Goal: Contribute content

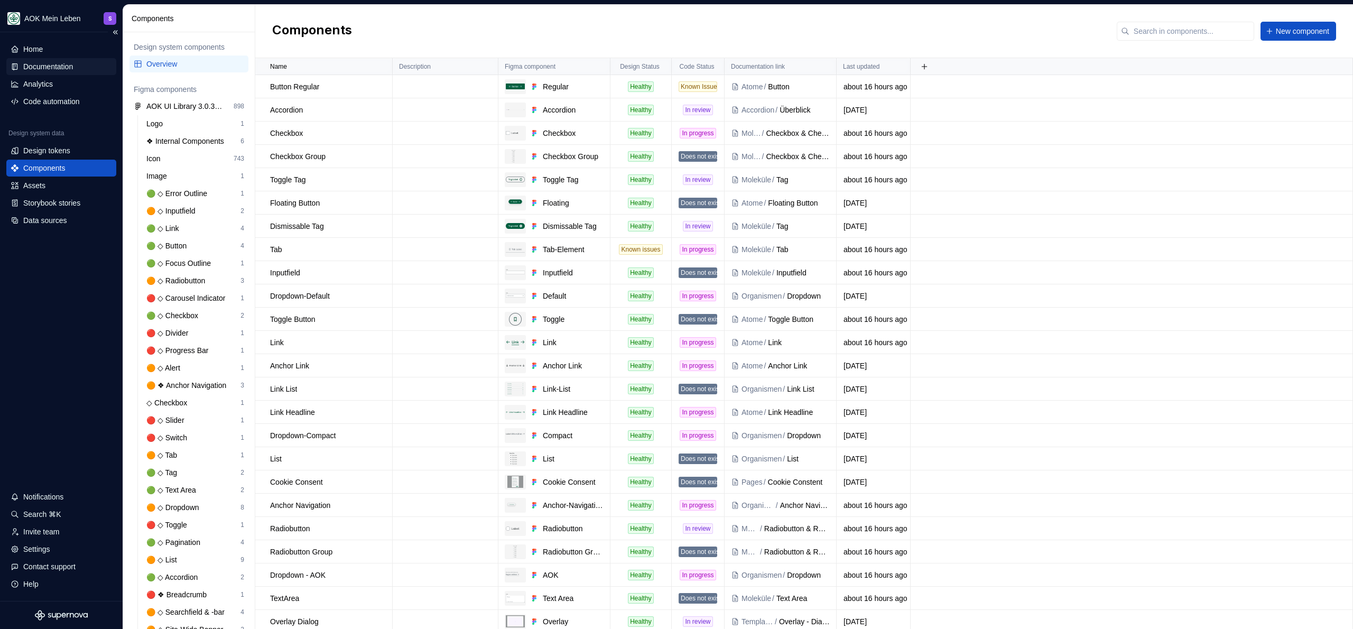
click at [47, 68] on div "Documentation" at bounding box center [48, 66] width 50 height 11
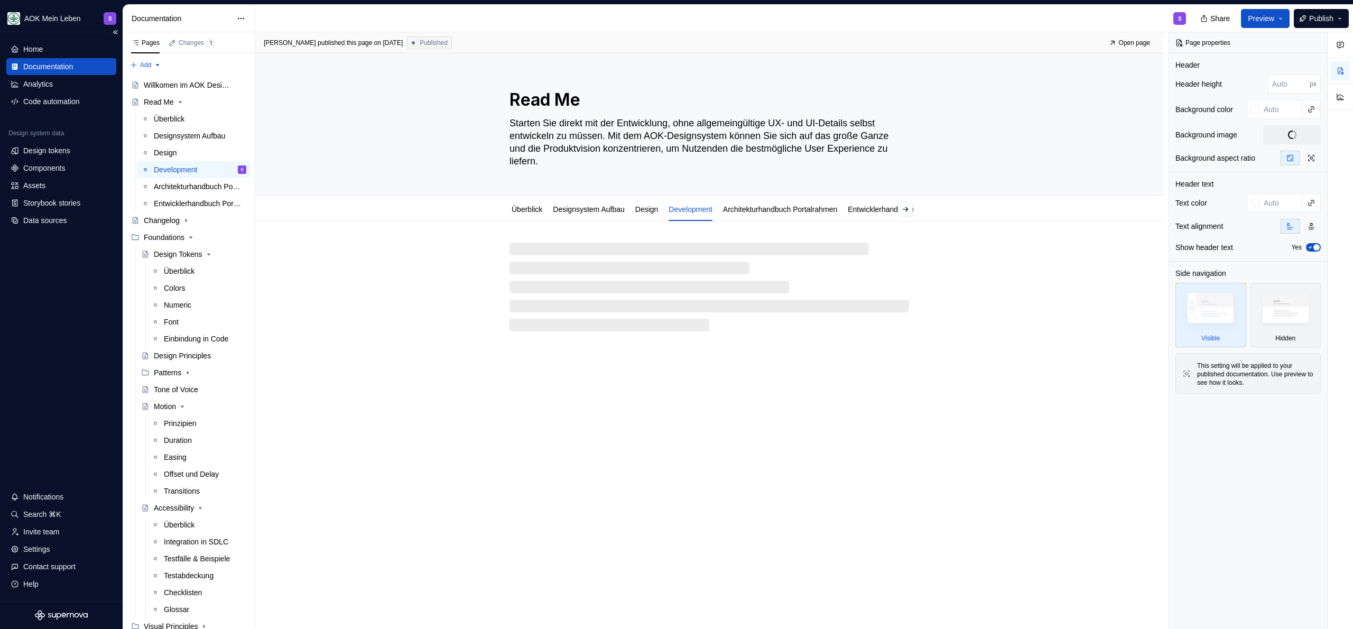
type textarea "*"
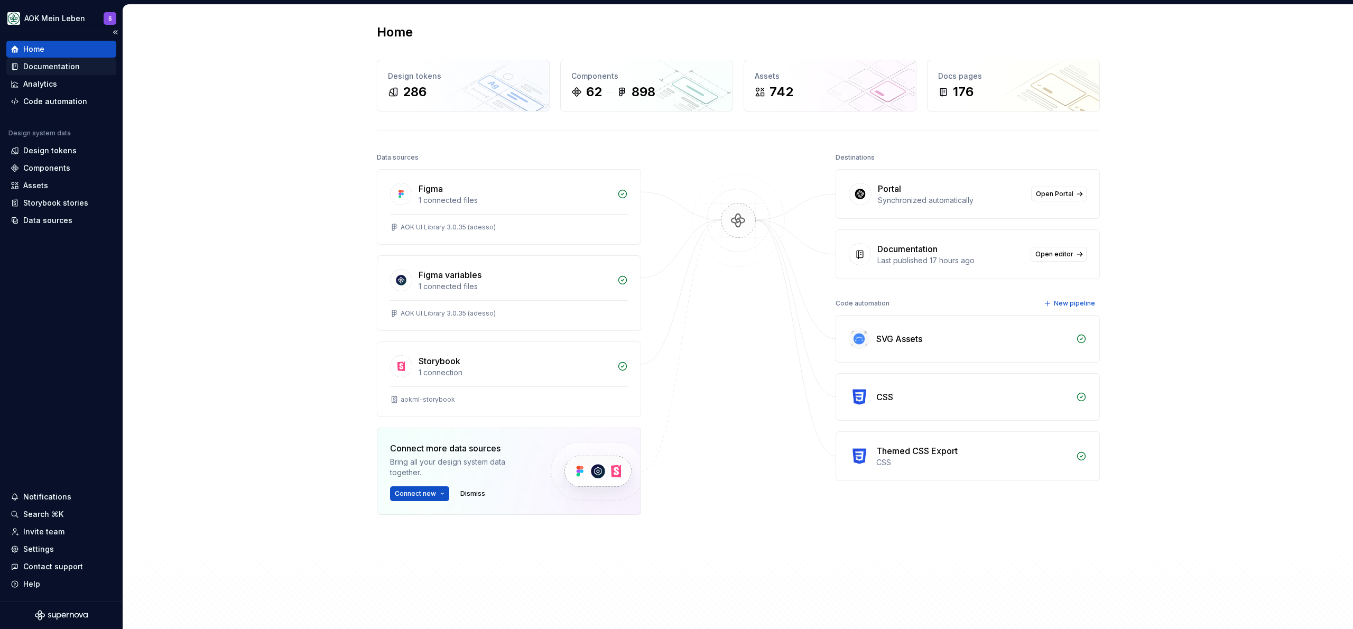
click at [51, 67] on div "Documentation" at bounding box center [51, 66] width 57 height 11
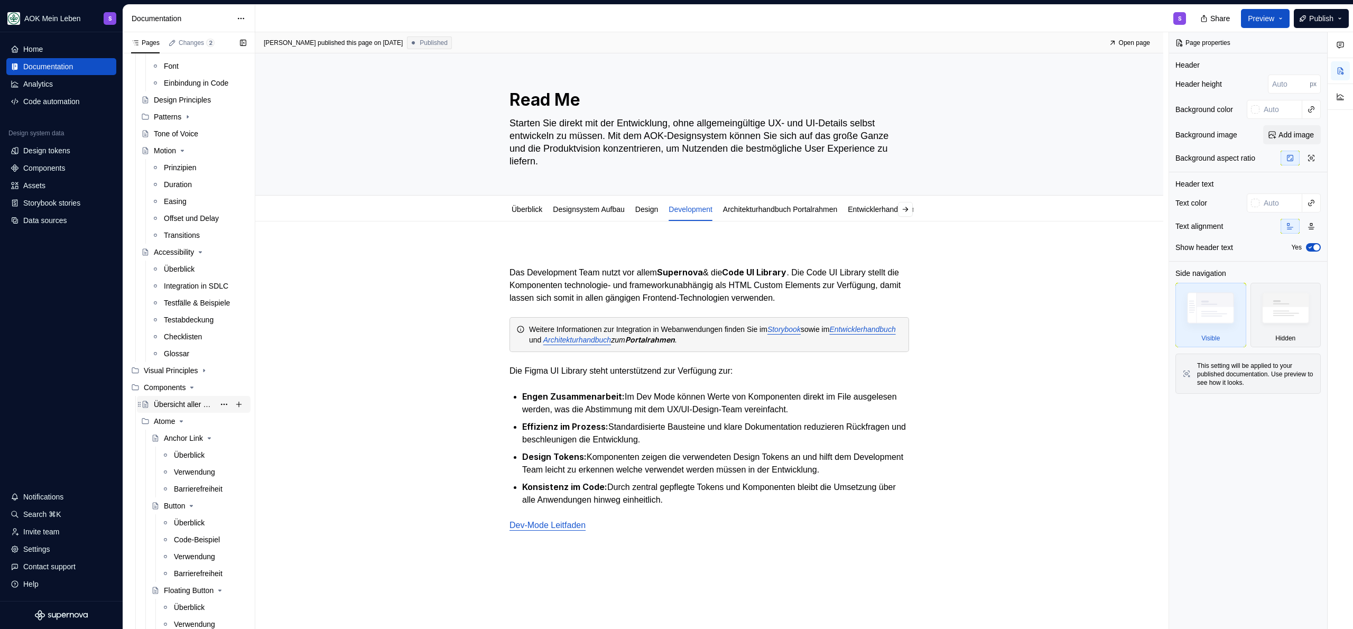
scroll to position [265, 0]
click at [192, 394] on div "Übersicht aller Komponenten" at bounding box center [184, 395] width 61 height 11
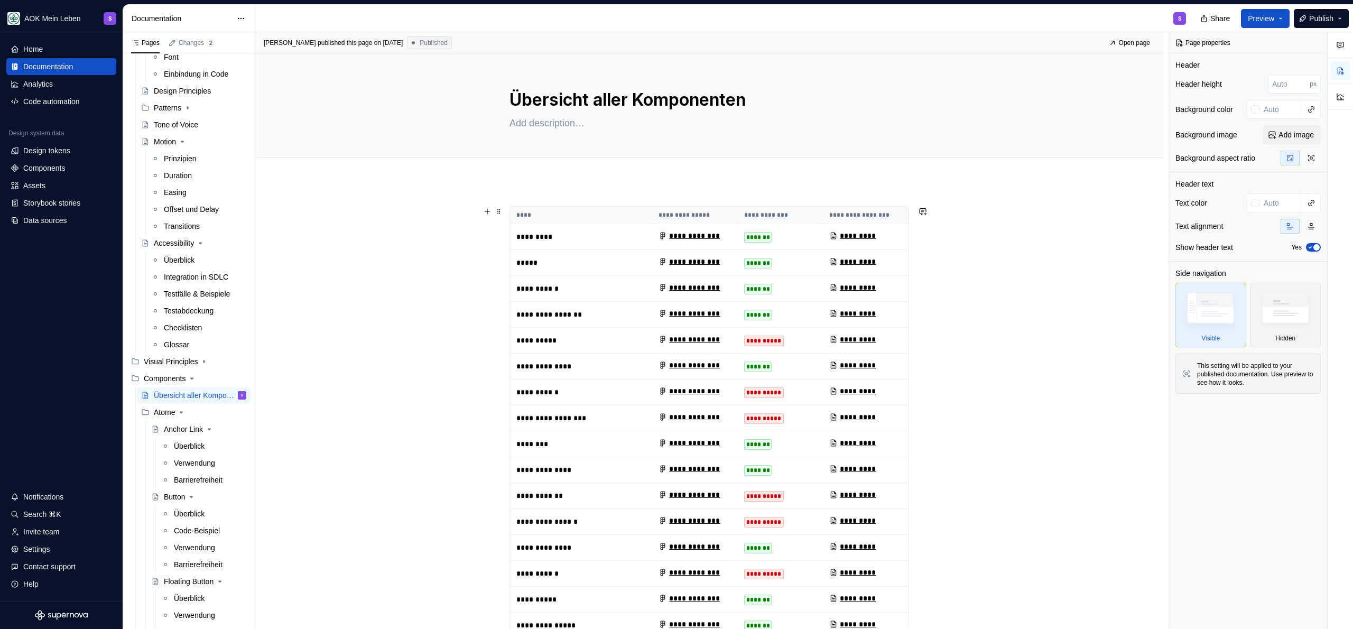
click at [561, 260] on p "*****" at bounding box center [582, 262] width 130 height 11
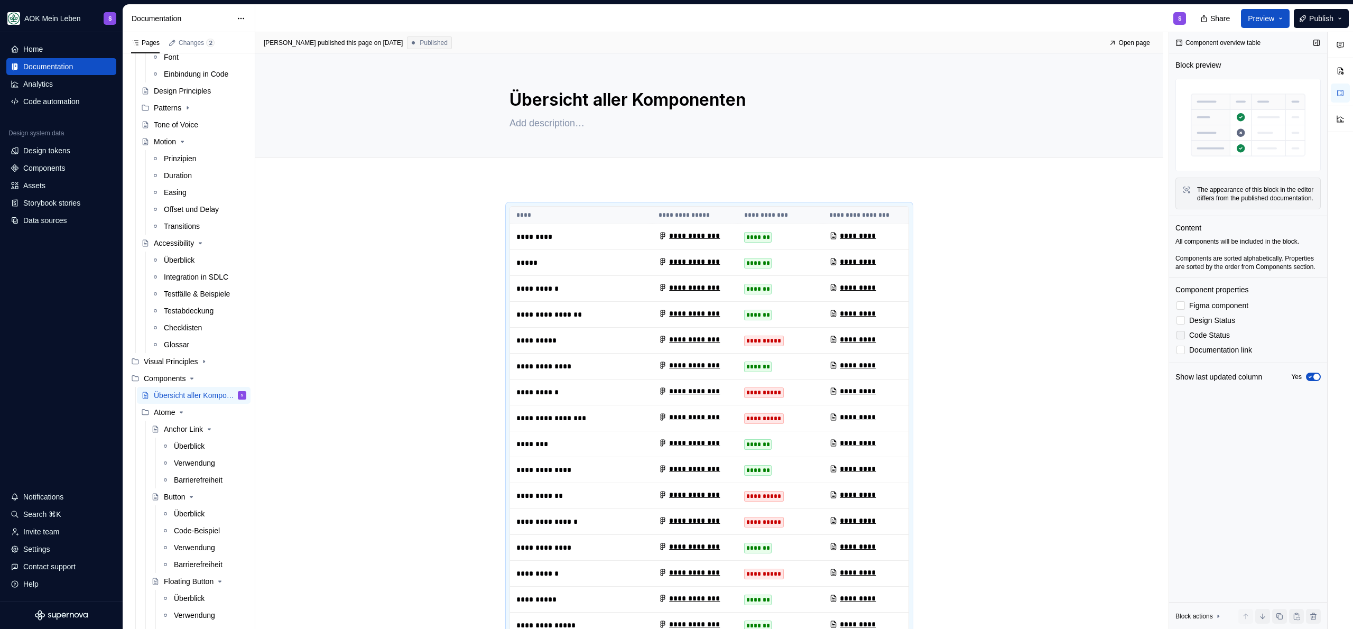
click at [1220, 342] on label "Code Status" at bounding box center [1248, 335] width 145 height 13
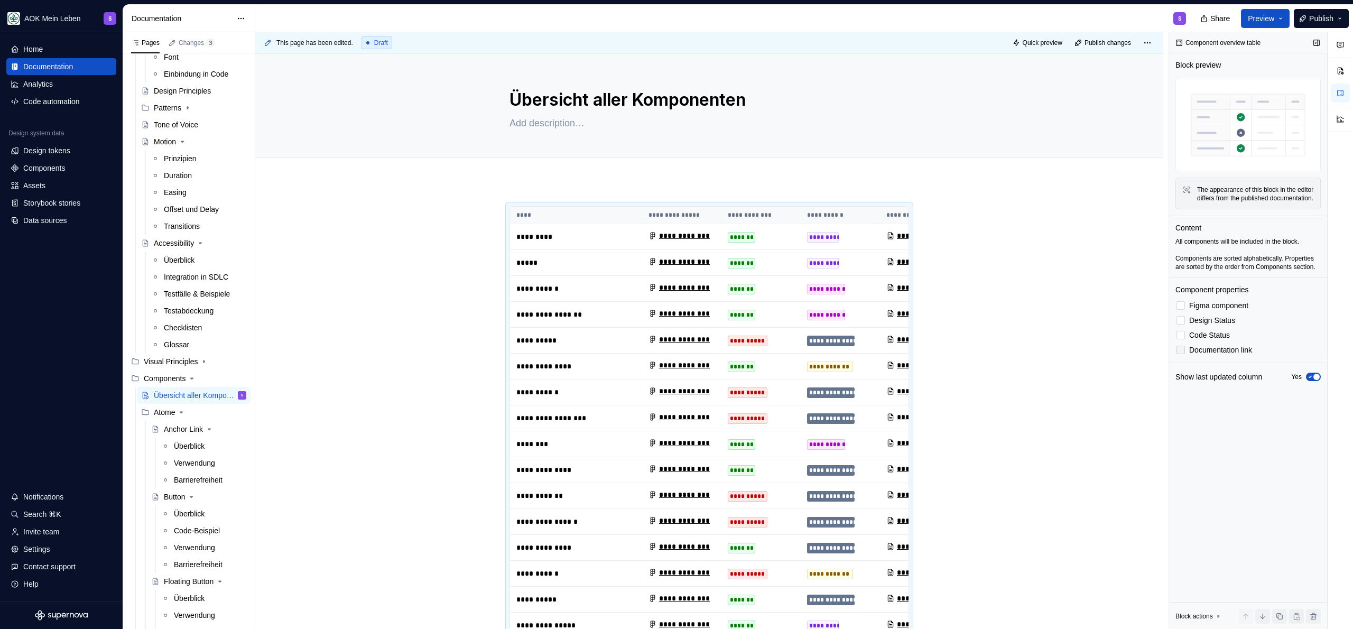
click at [1210, 356] on label "Documentation link" at bounding box center [1248, 350] width 145 height 13
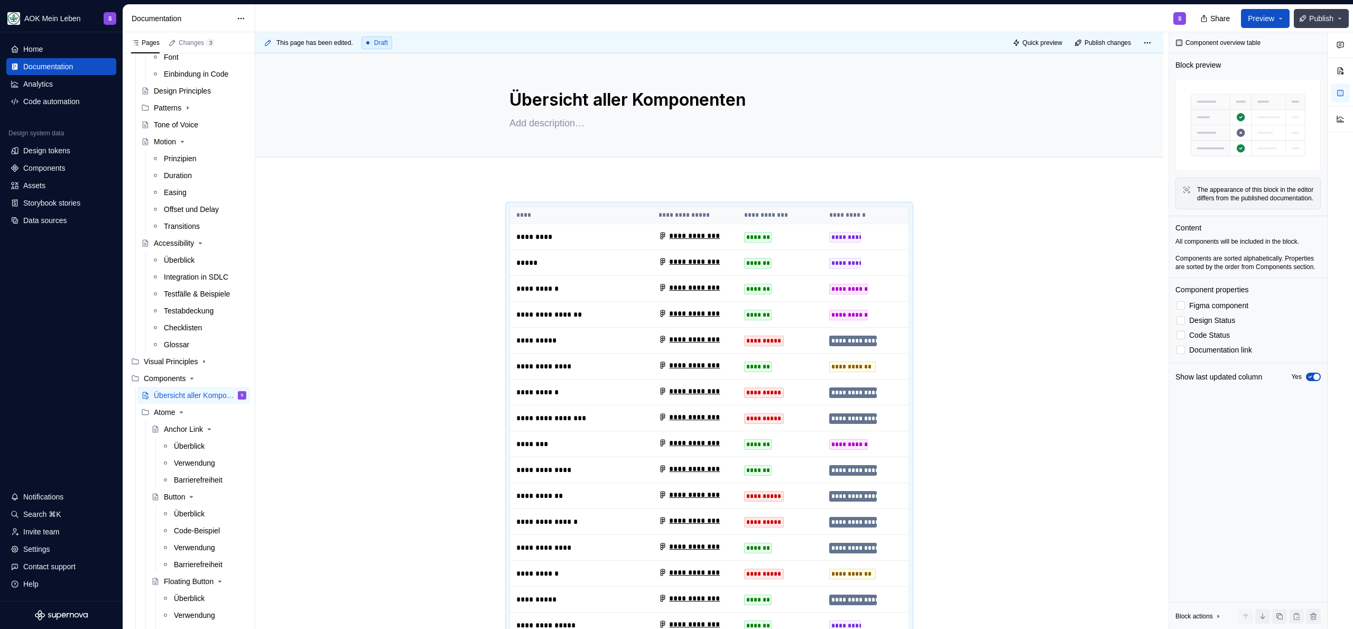
click at [1306, 17] on button "Publish" at bounding box center [1321, 18] width 55 height 19
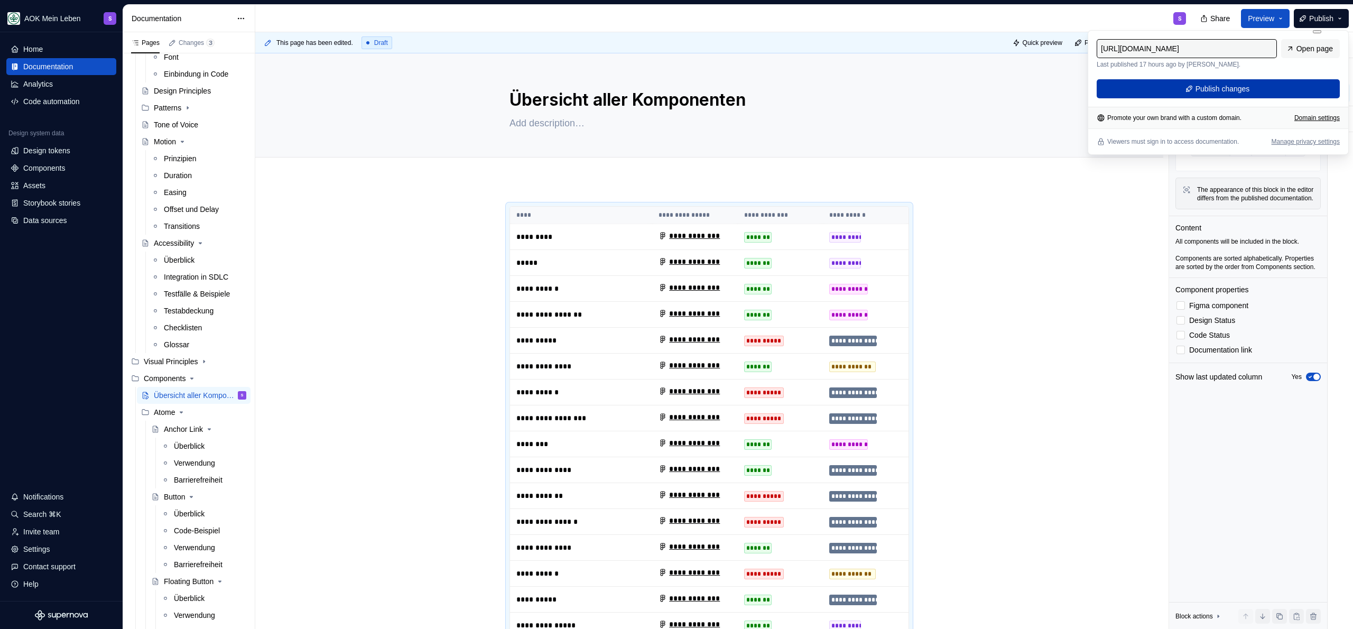
click at [1253, 91] on button "Publish changes" at bounding box center [1218, 88] width 243 height 19
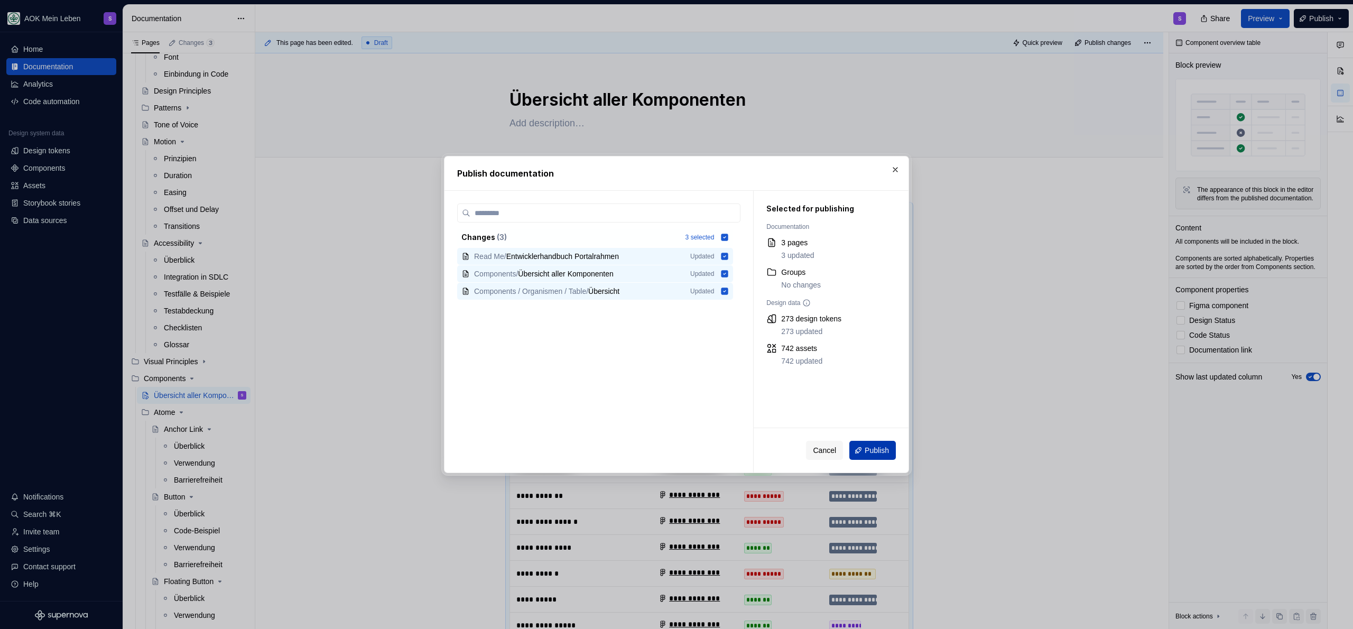
click at [887, 445] on span "Publish" at bounding box center [877, 450] width 24 height 11
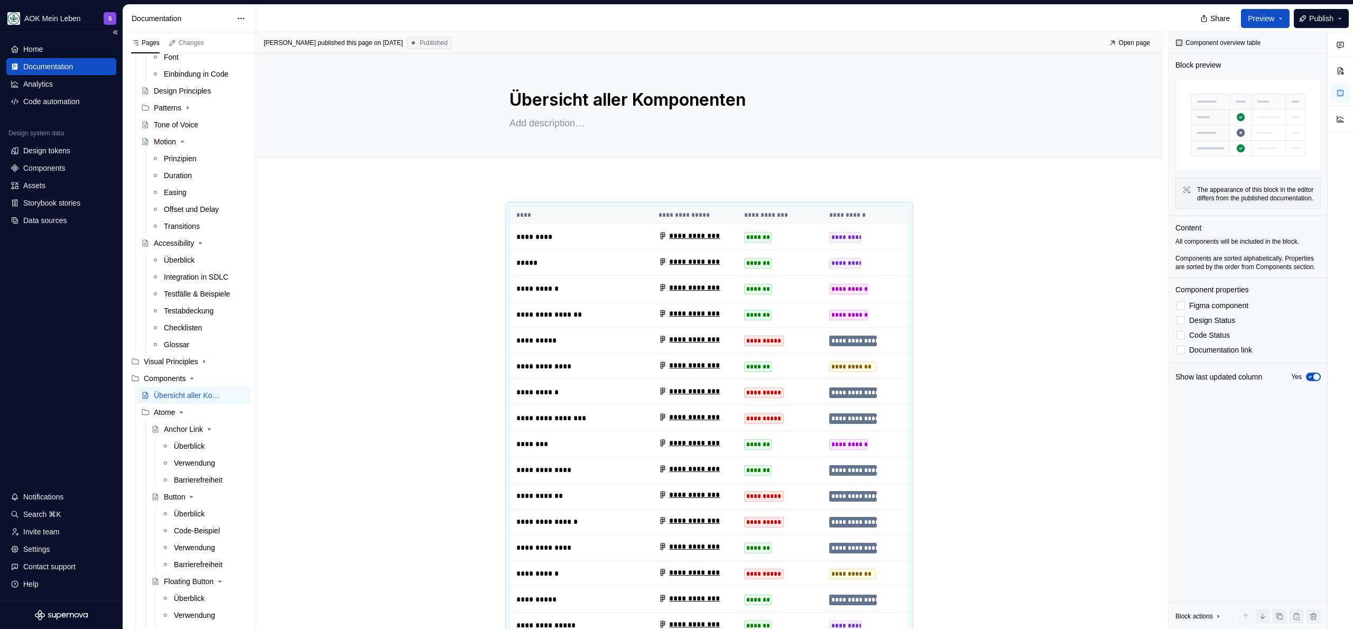
type textarea "*"
